Goal: Task Accomplishment & Management: Manage account settings

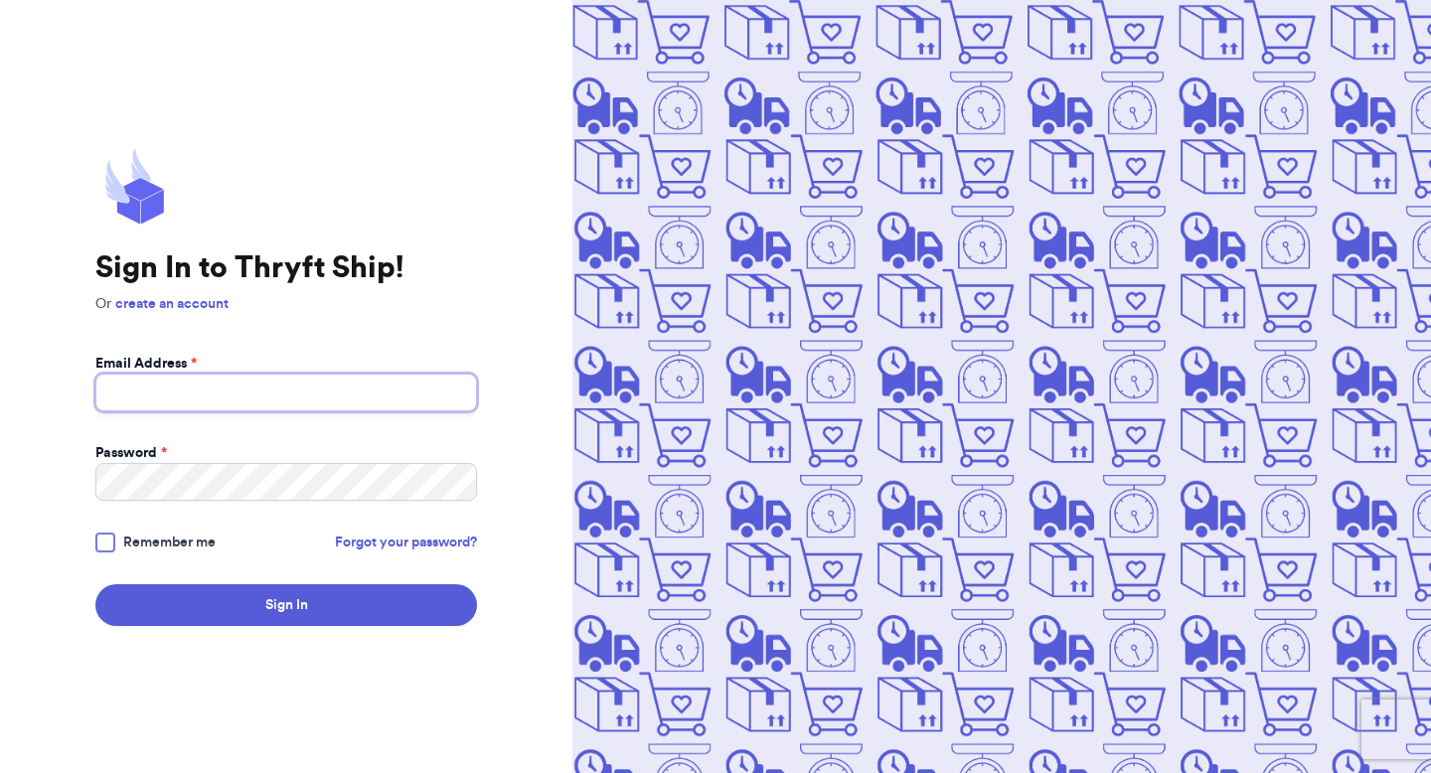
click at [410, 388] on input "Email Address *" at bounding box center [286, 393] width 382 height 38
type input "[EMAIL_ADDRESS][DOMAIN_NAME]"
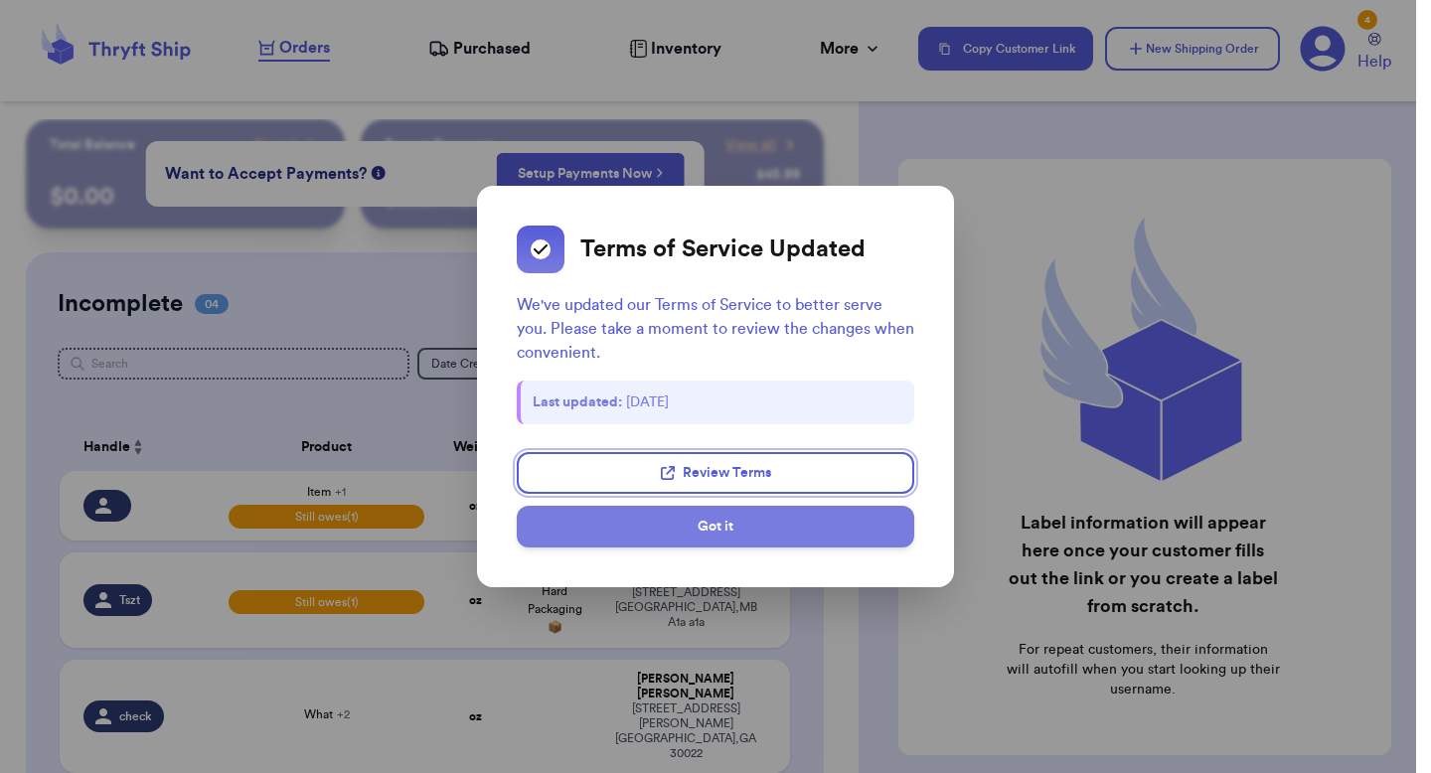
click at [588, 526] on button "Got it" at bounding box center [715, 527] width 397 height 42
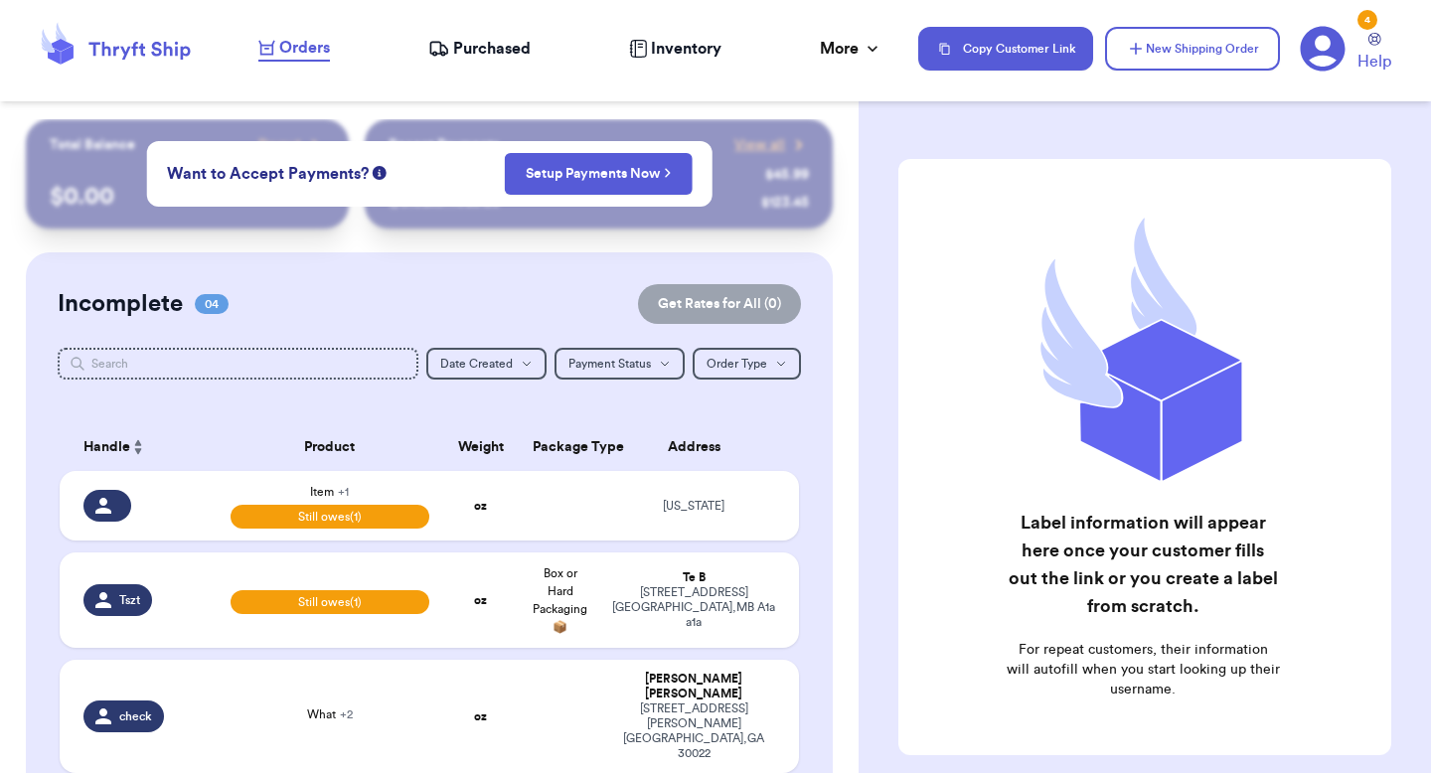
click at [1324, 53] on icon at bounding box center [1323, 49] width 45 height 45
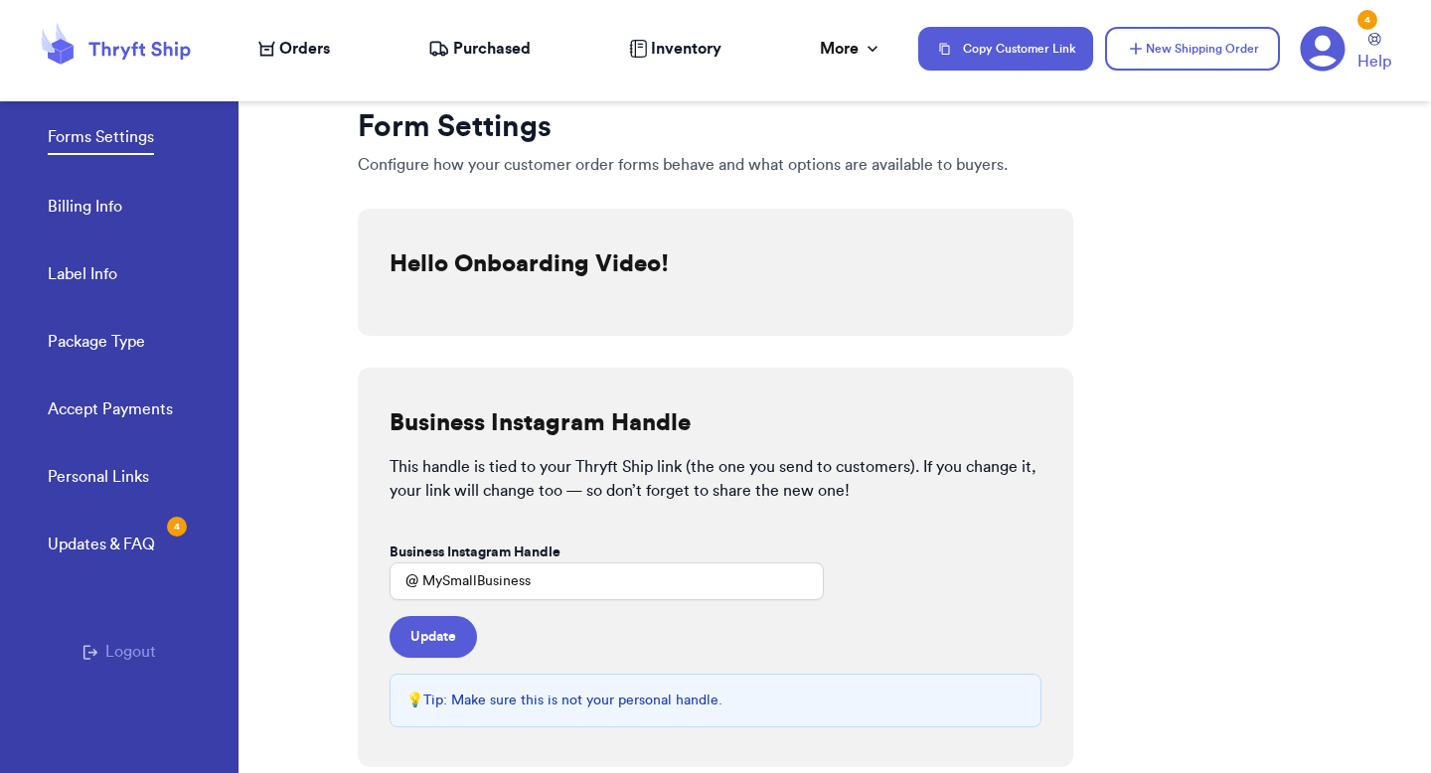
click at [141, 646] on button "Logout" at bounding box center [119, 652] width 74 height 24
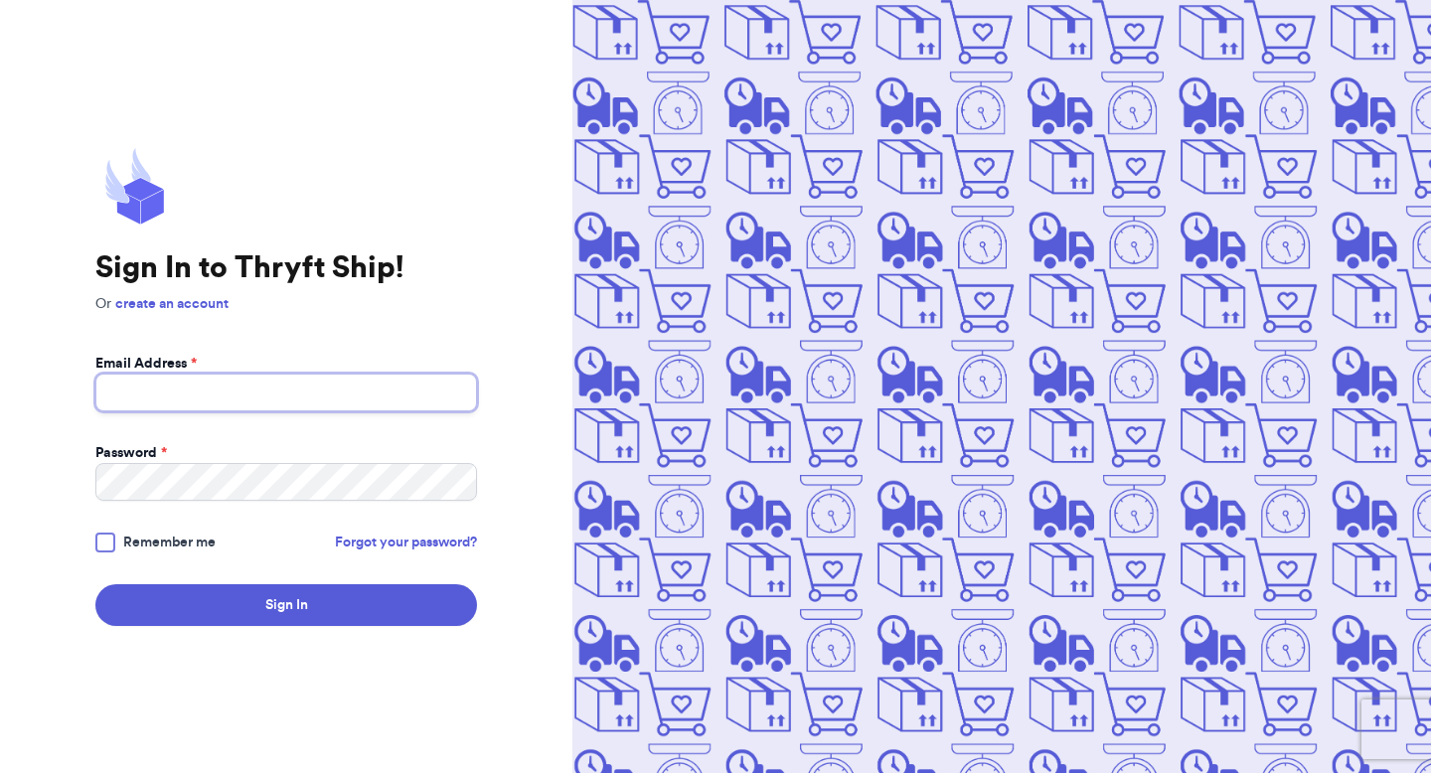
click at [253, 399] on input "Email Address *" at bounding box center [286, 393] width 382 height 38
type input "fresh@test.co"
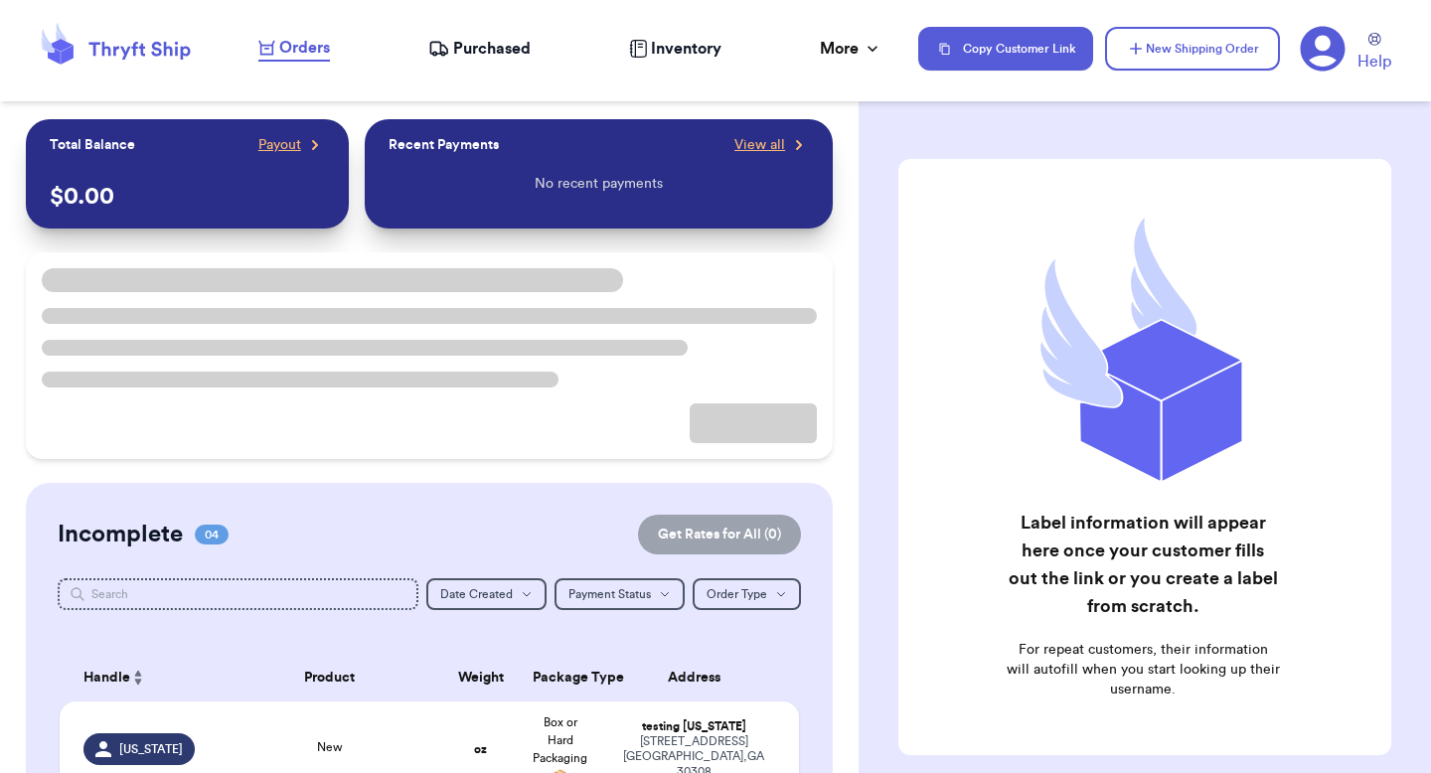
scroll to position [389, 0]
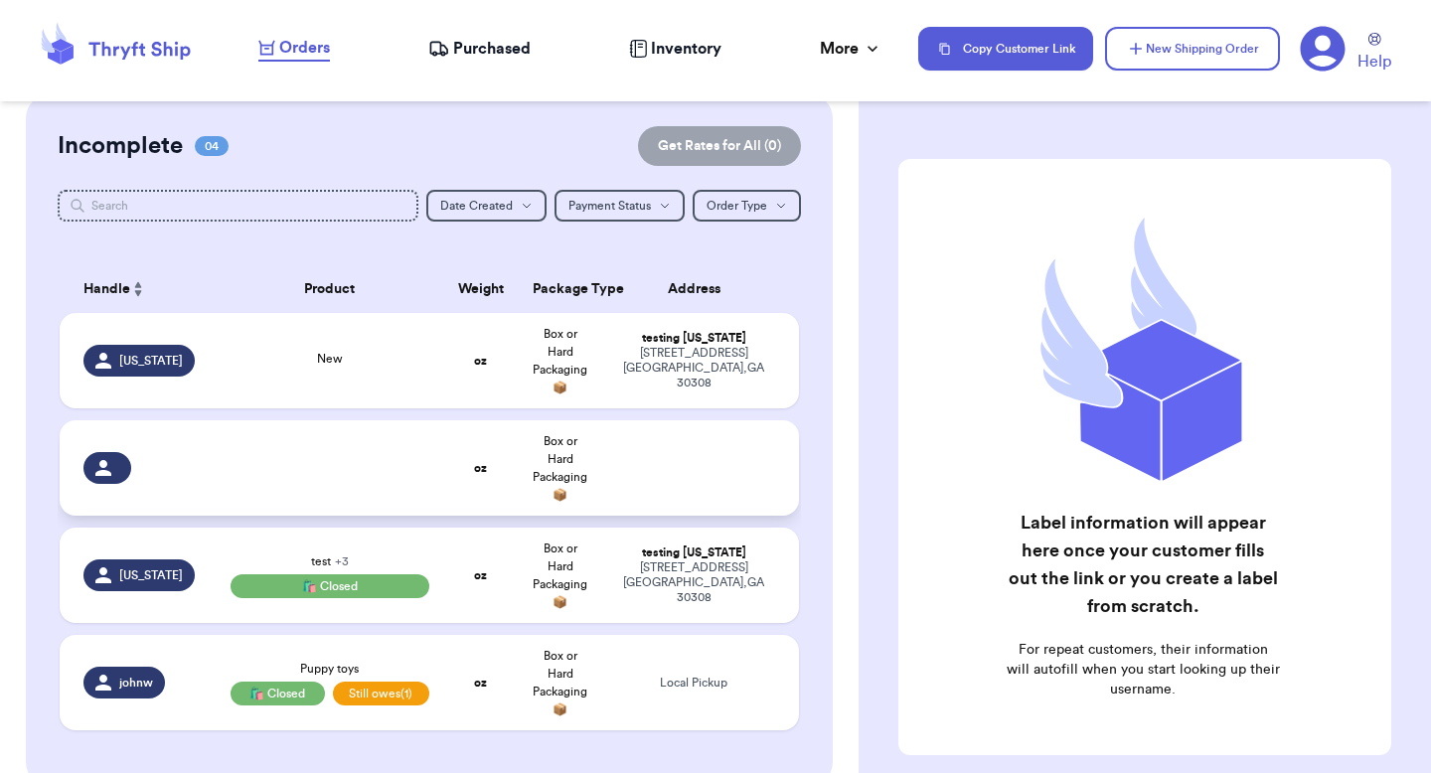
click at [702, 443] on td at bounding box center [699, 467] width 199 height 95
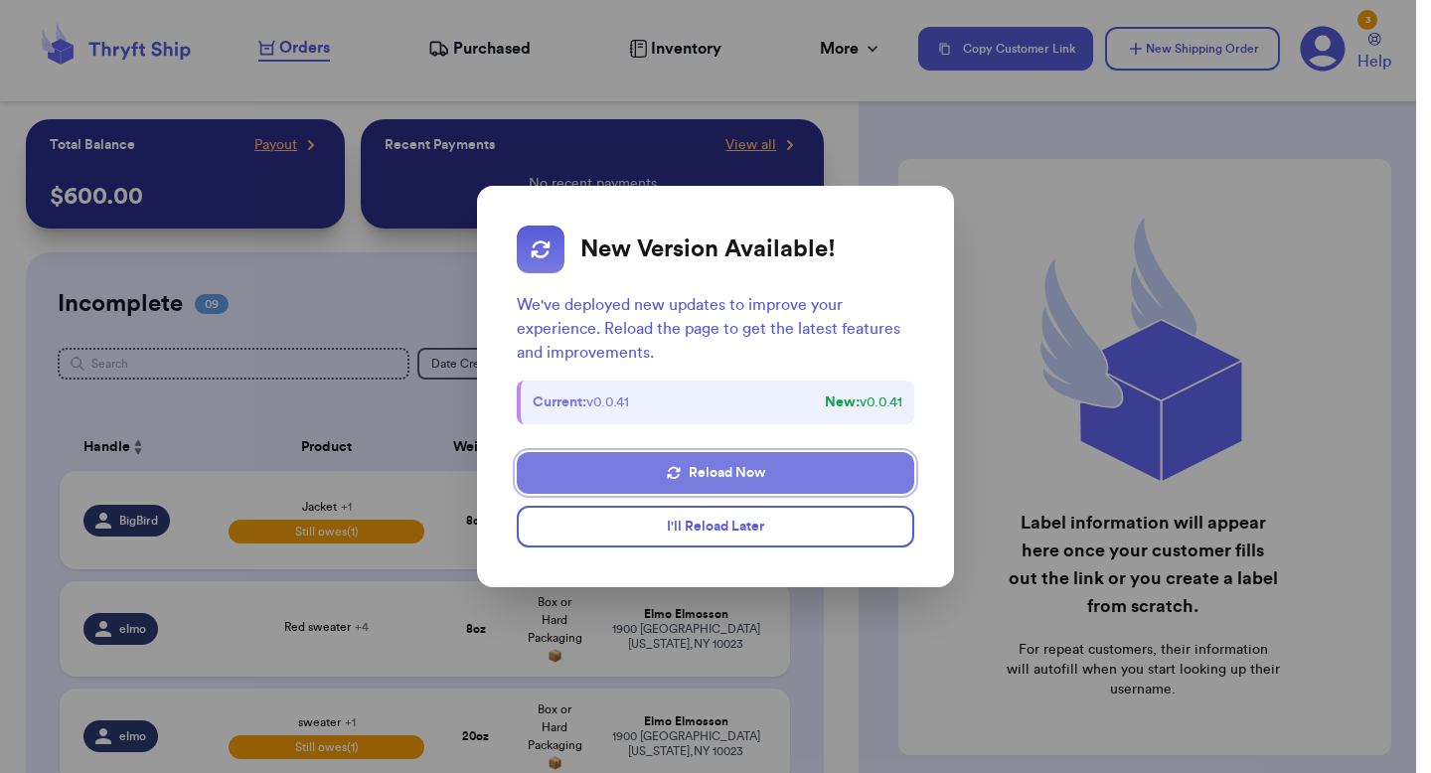
click at [553, 469] on button "Reload Now" at bounding box center [715, 473] width 397 height 42
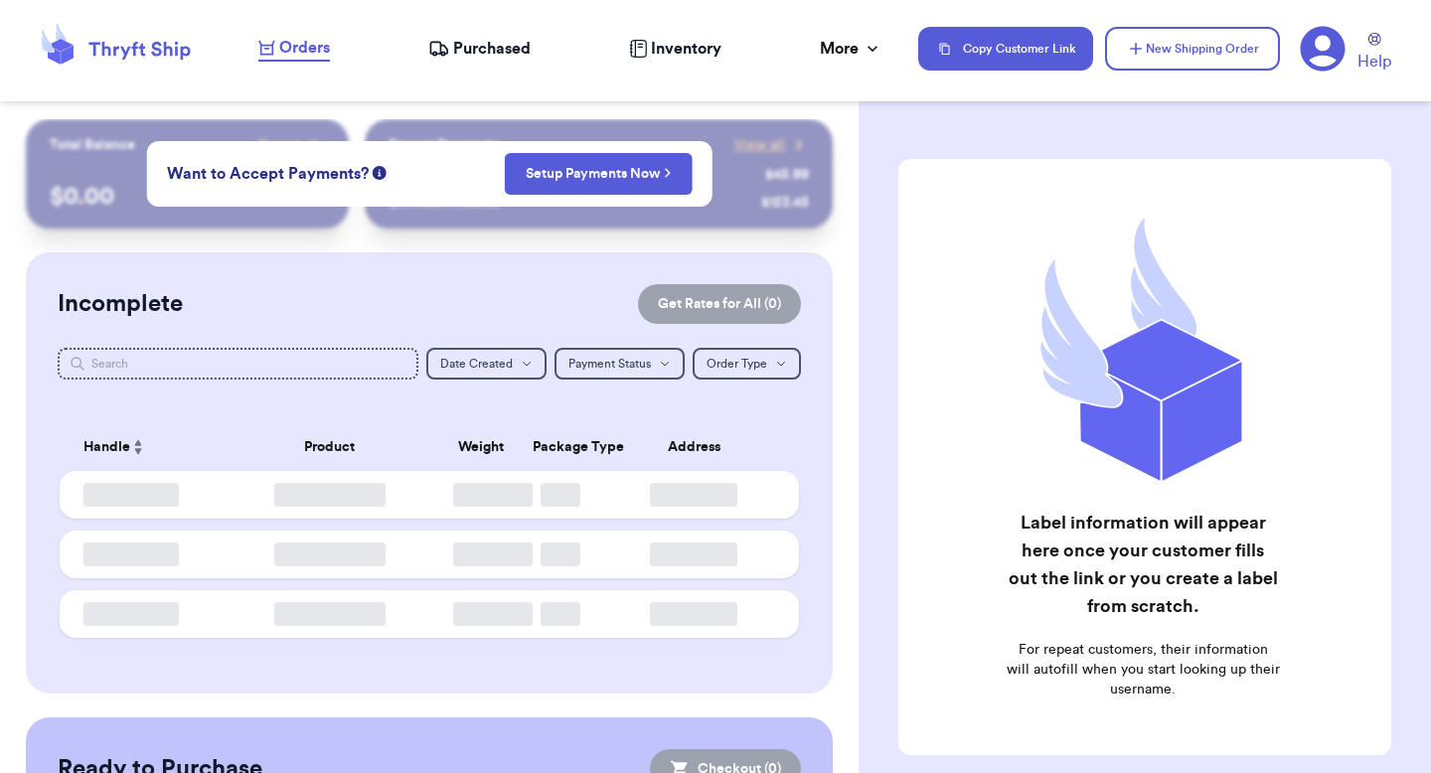
checkbox input "false"
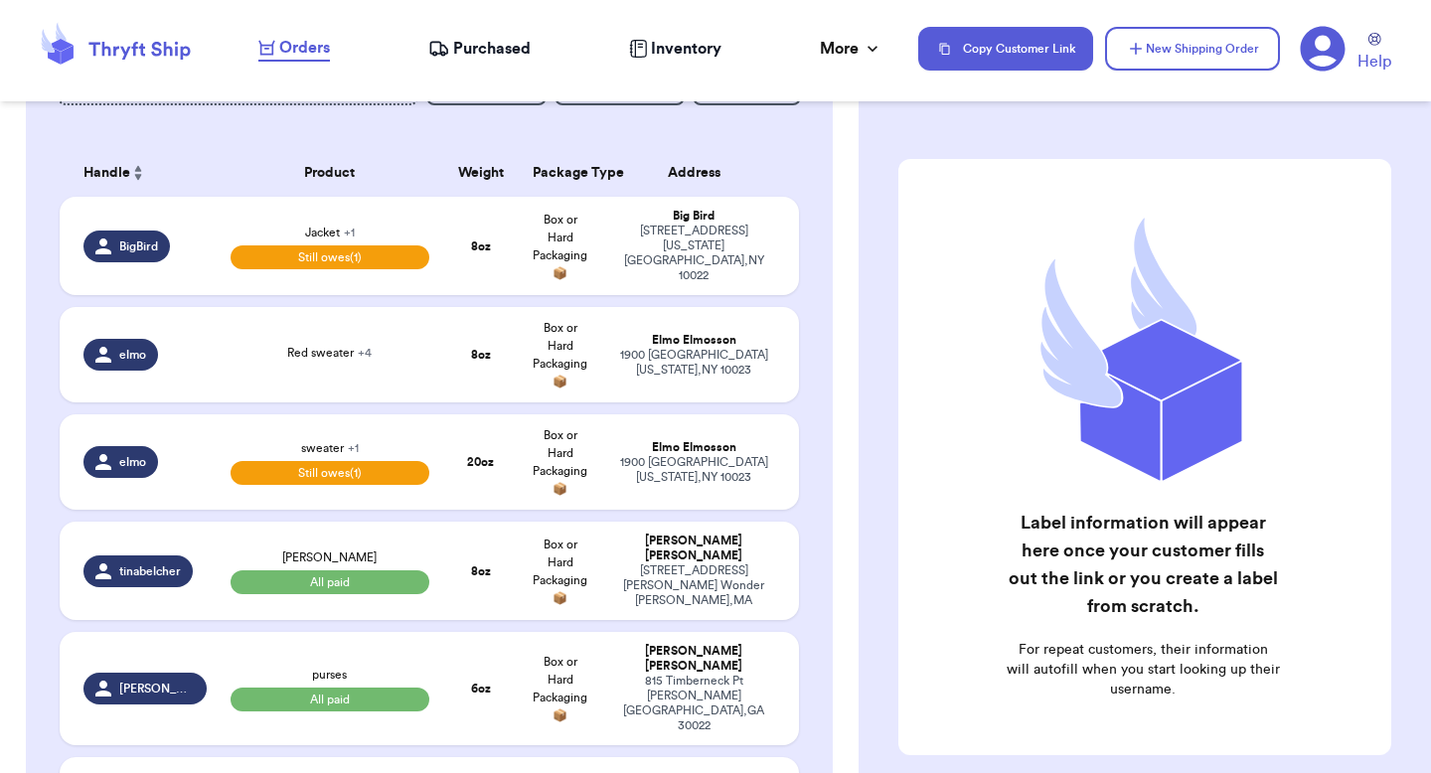
scroll to position [357, 0]
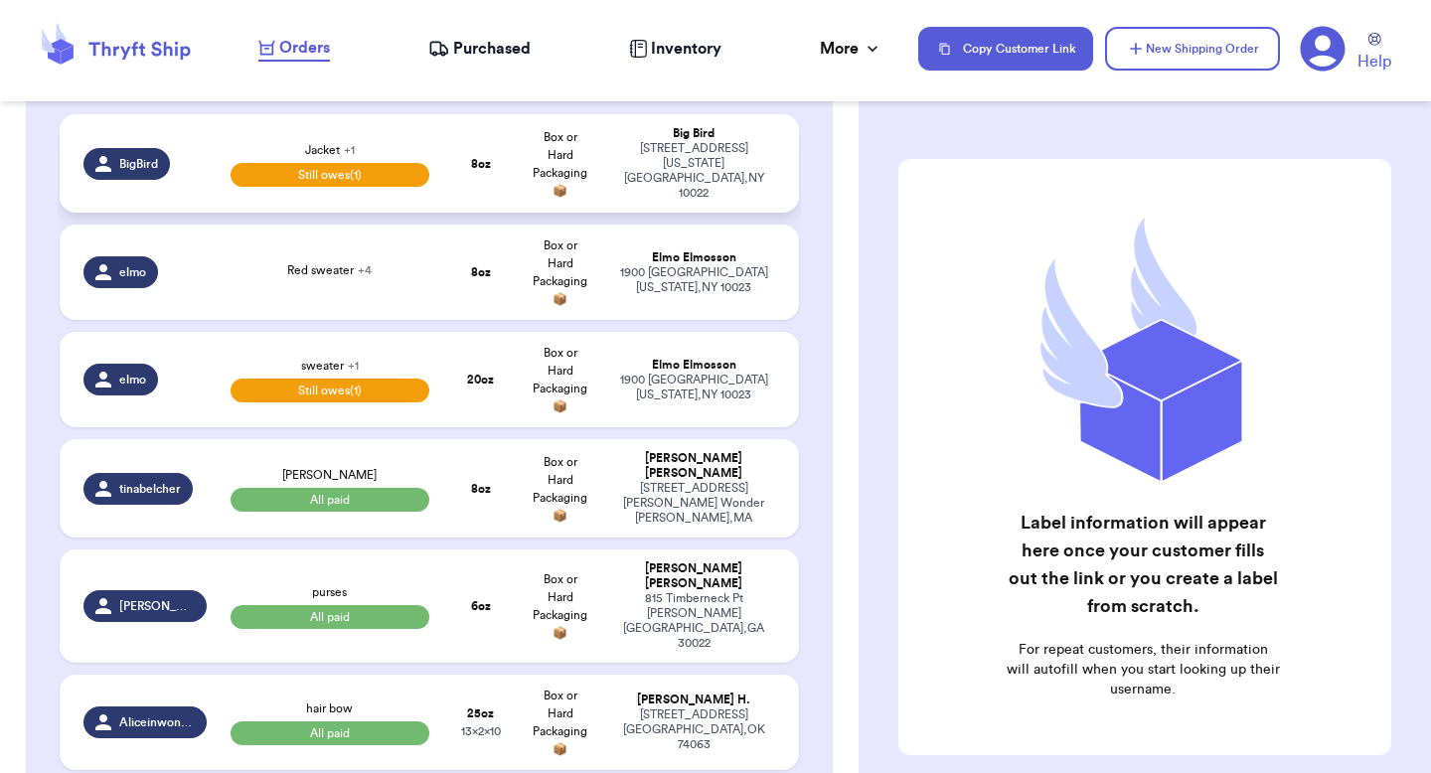
click at [648, 185] on td "Big Bird 1 Lincoln plaza New York City , NY 10022" at bounding box center [699, 163] width 199 height 98
select select "unpaid"
select select "paid"
select select "venmo"
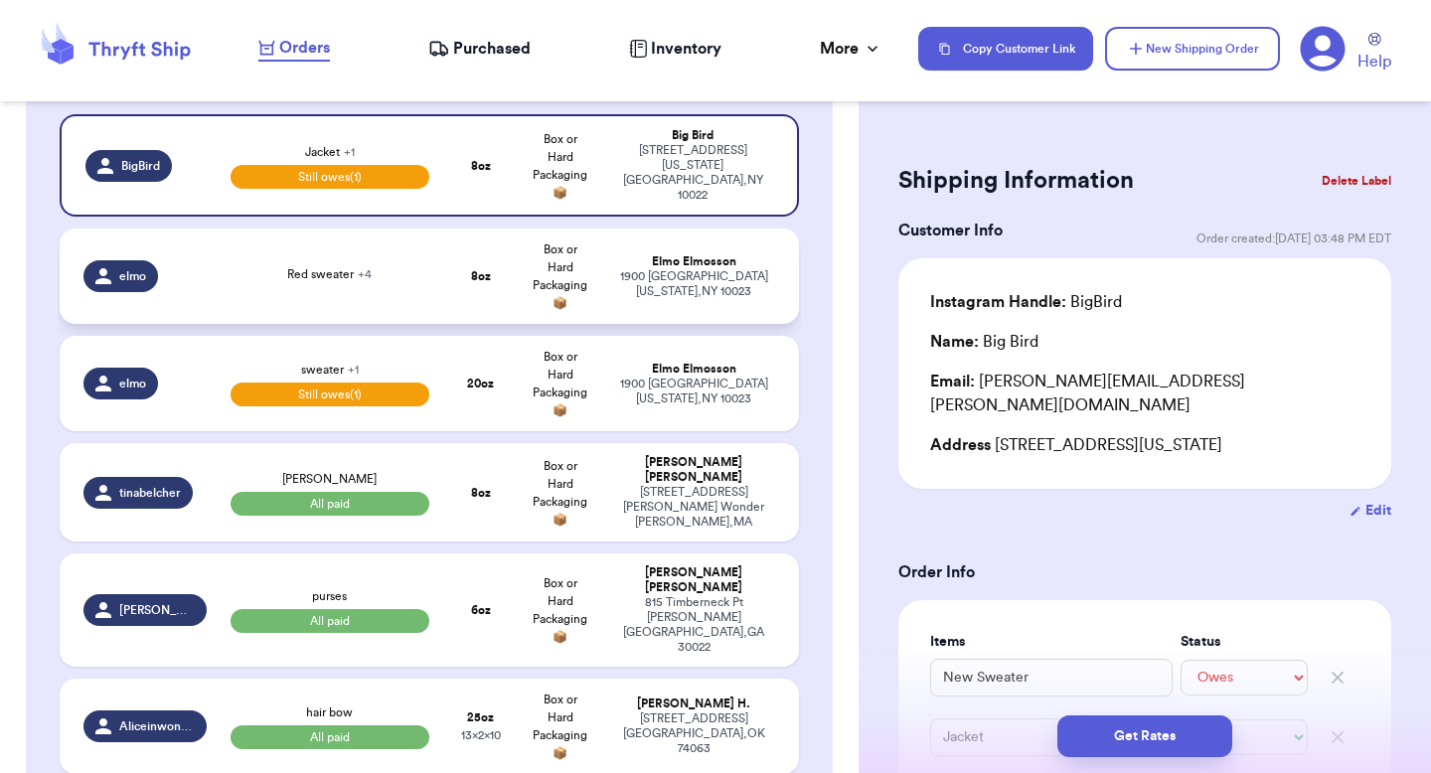
click at [733, 278] on div "1900 Broadway New York , NY 10023" at bounding box center [693, 284] width 163 height 30
type input "Red sweater"
select select "unknown"
type input "Green boots"
select select "unknown"
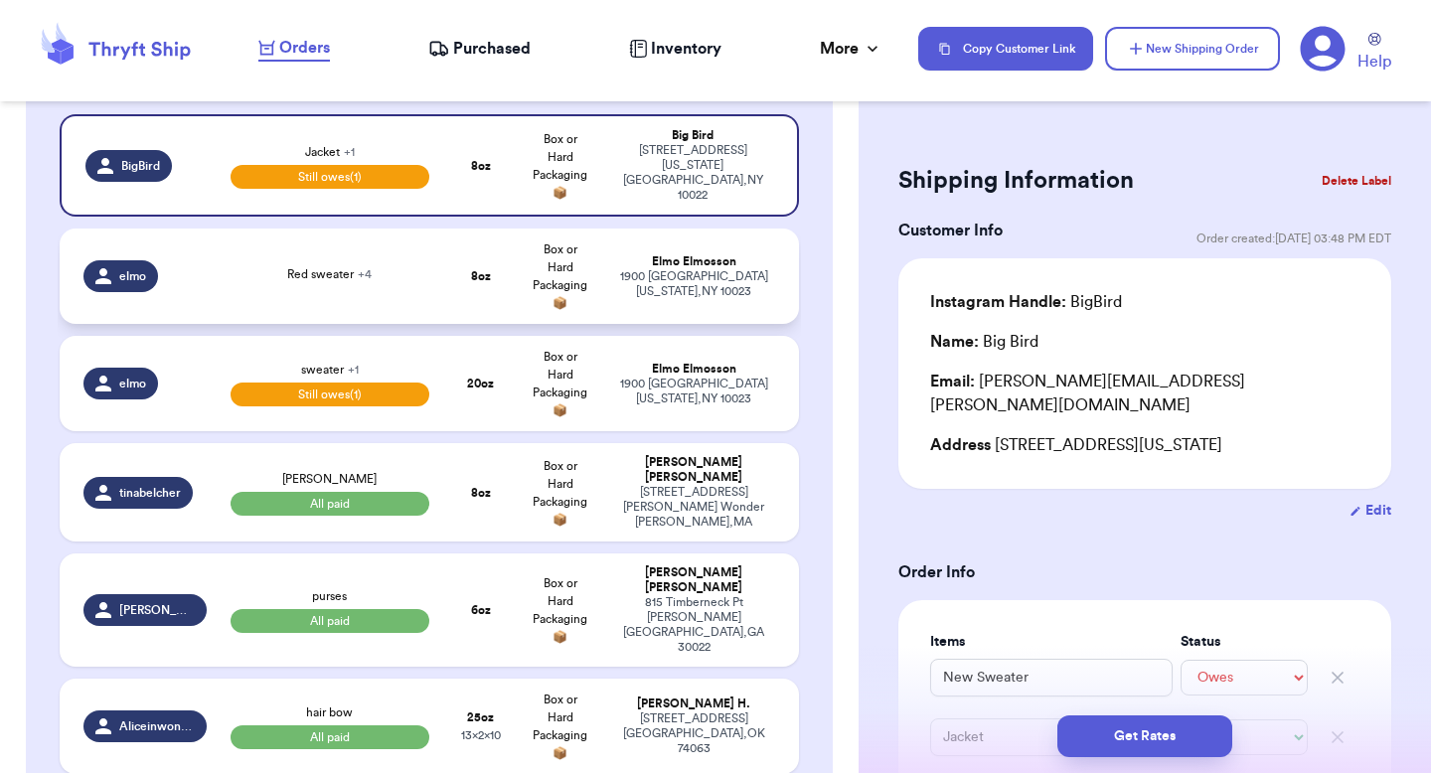
type input "0"
select select "stripe"
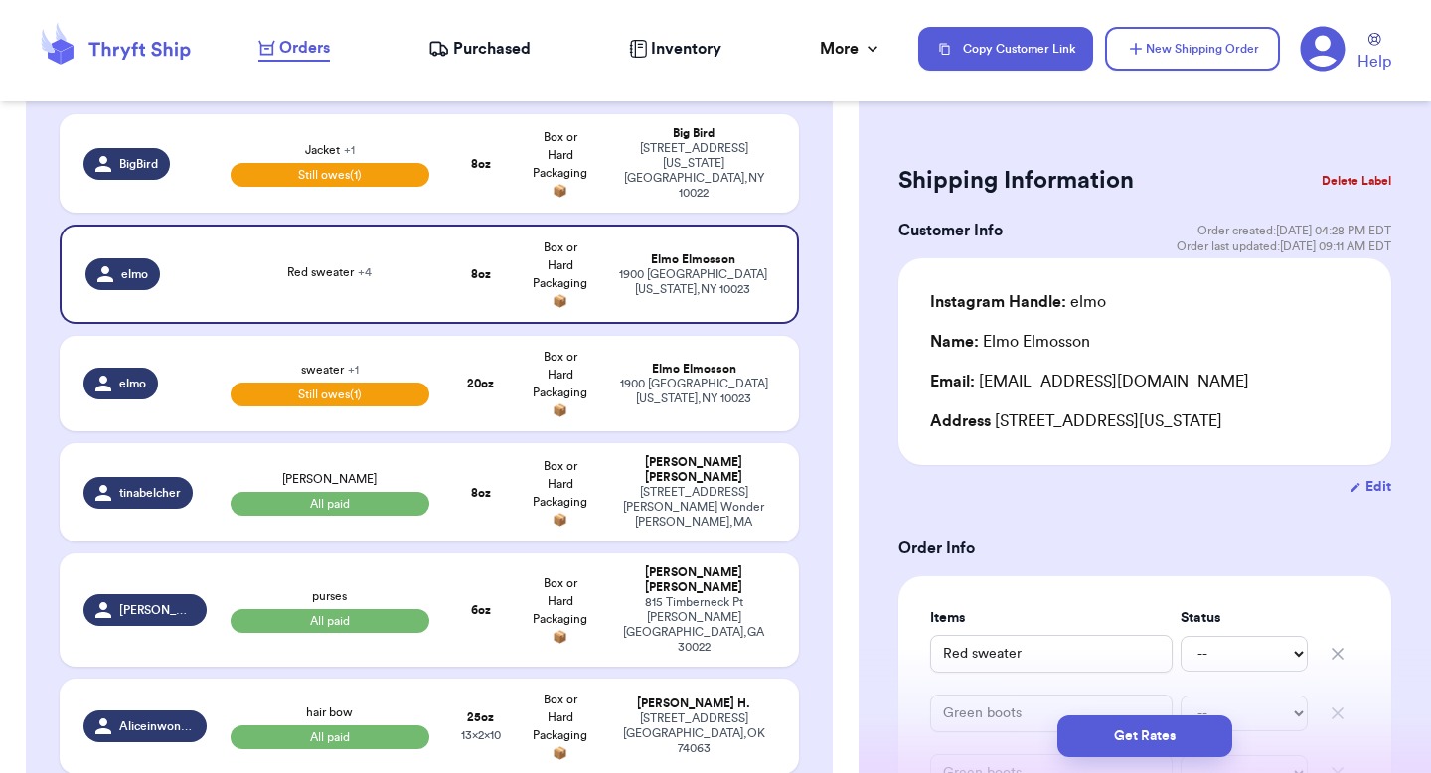
click at [1370, 485] on button "Edit" at bounding box center [1370, 487] width 42 height 20
select select "NY"
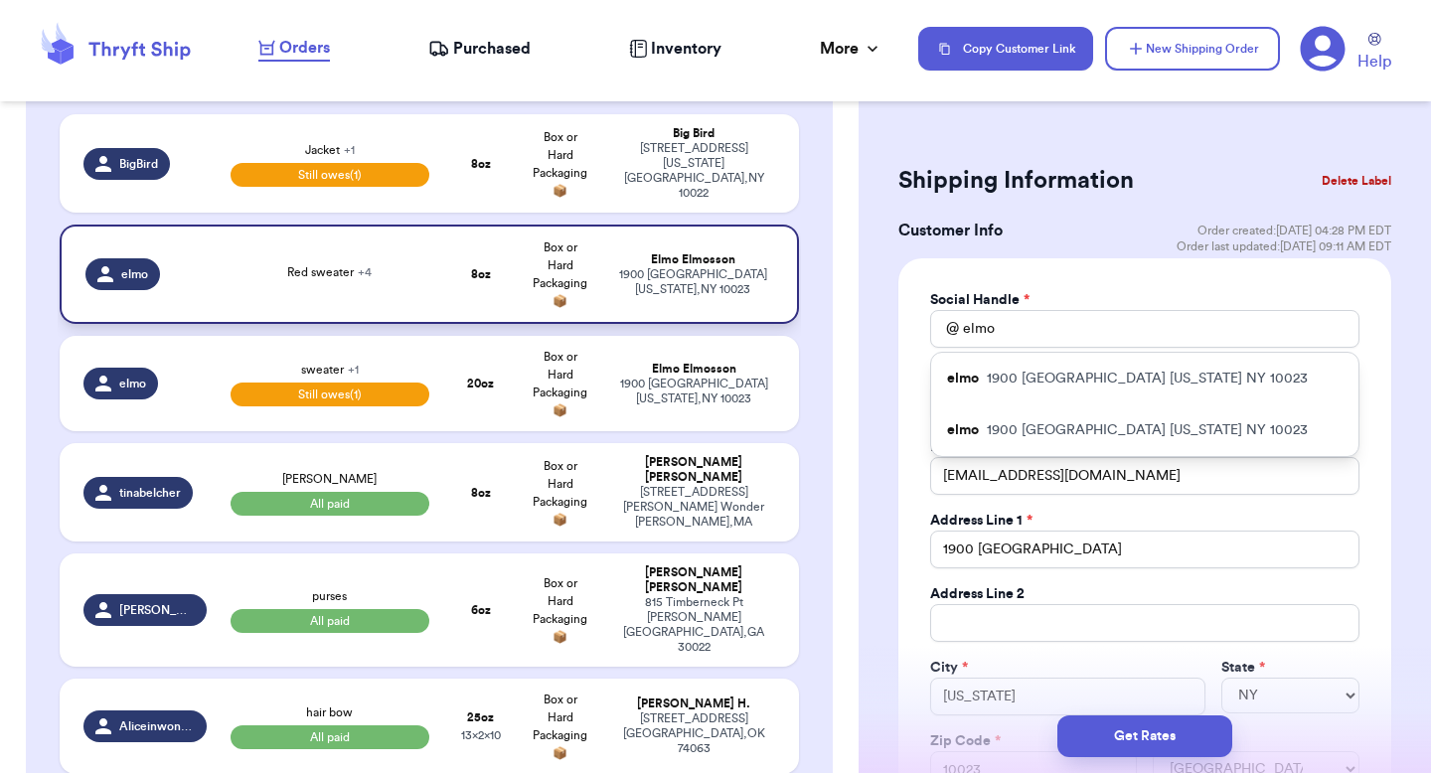
click at [705, 281] on div "1900 Broadway New York , NY 10023" at bounding box center [692, 282] width 161 height 30
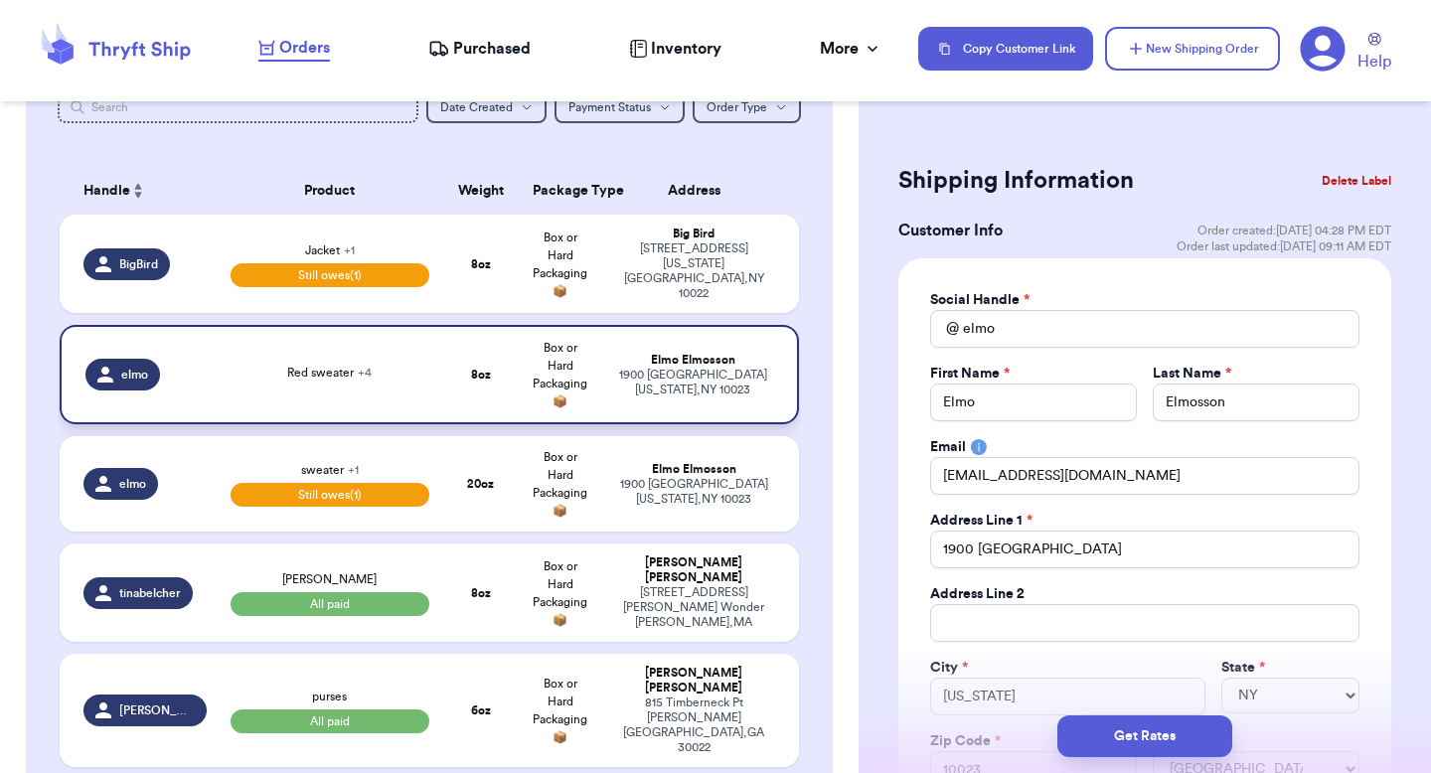
scroll to position [0, 0]
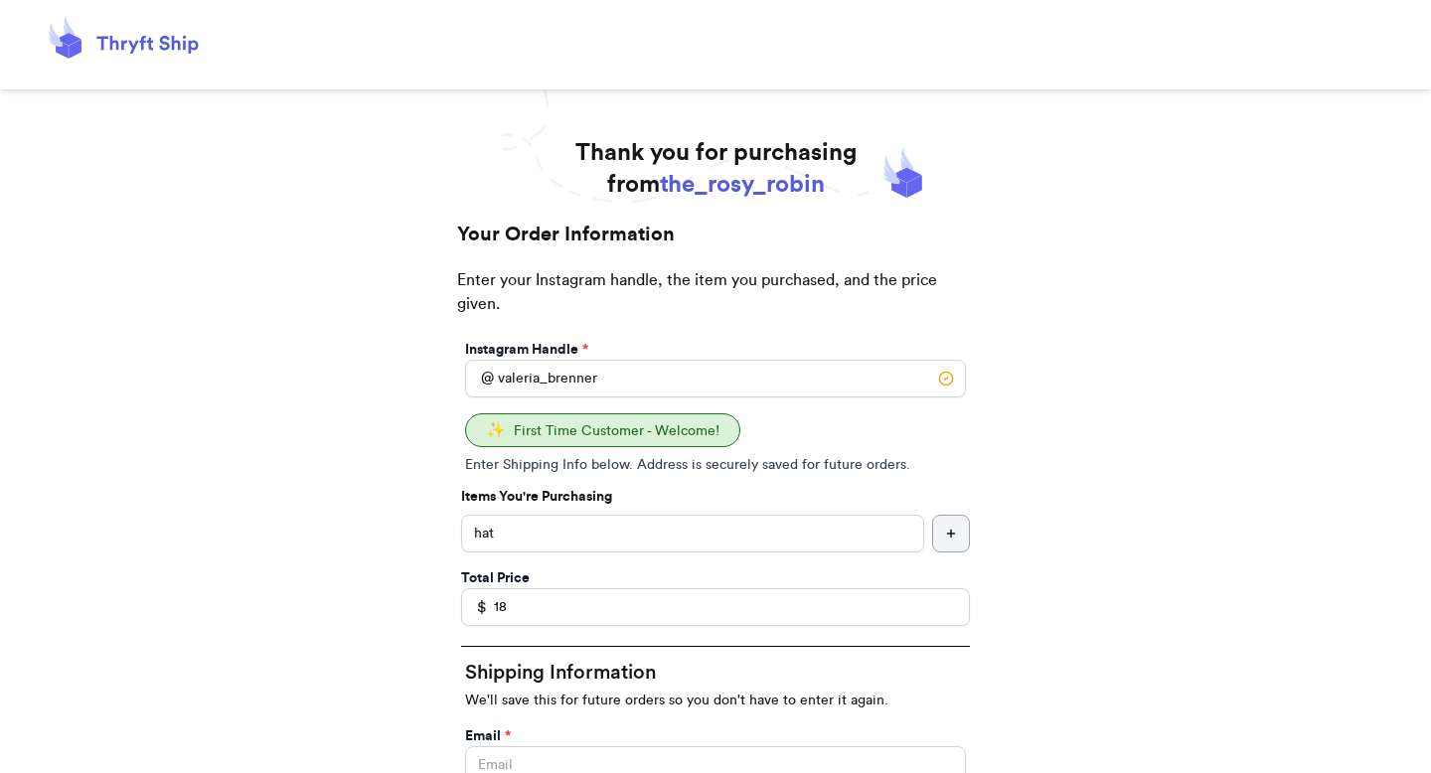
scroll to position [395, 0]
